Goal: Navigation & Orientation: Find specific page/section

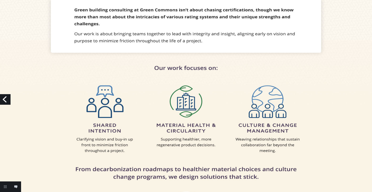
scroll to position [185, 0]
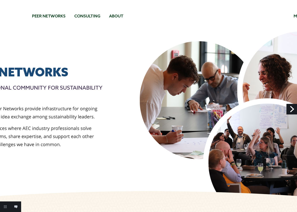
drag, startPoint x: 76, startPoint y: 61, endPoint x: 0, endPoint y: 165, distance: 129.1
